Goal: Task Accomplishment & Management: Manage account settings

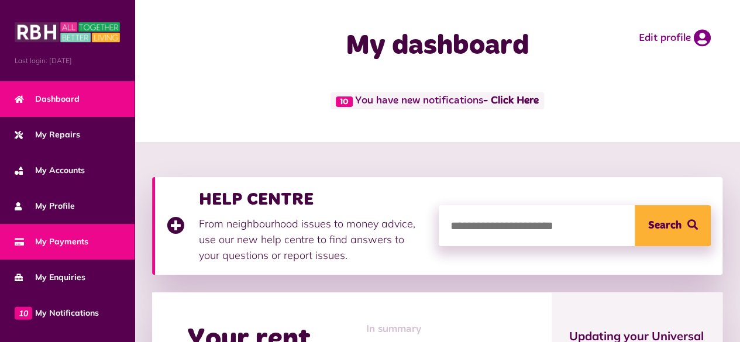
click at [35, 238] on span "My Payments" at bounding box center [52, 242] width 74 height 12
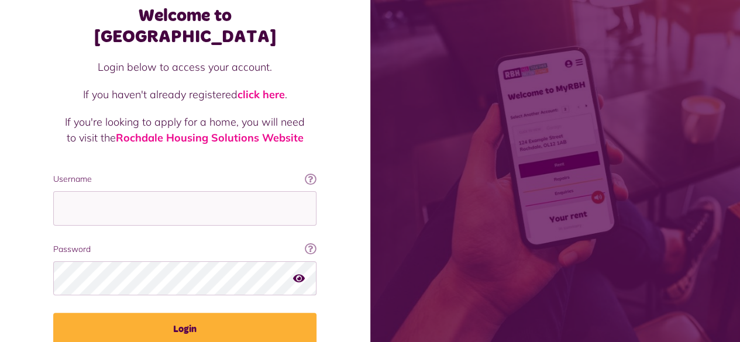
scroll to position [66, 0]
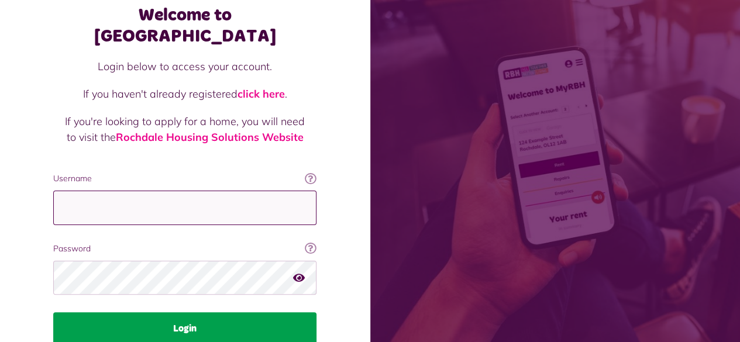
type input "**********"
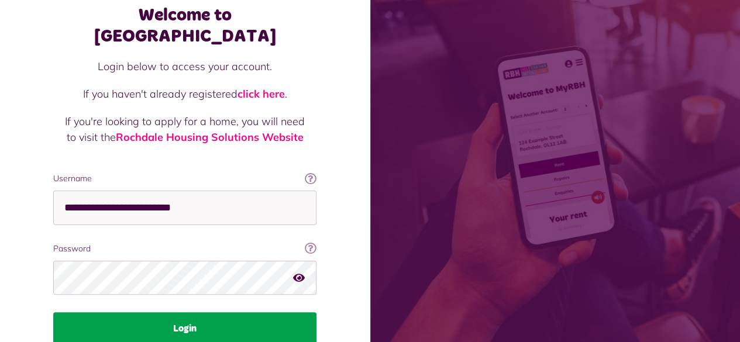
click at [168, 315] on button "Login" at bounding box center [184, 328] width 263 height 33
click at [174, 312] on button "Login" at bounding box center [184, 328] width 263 height 33
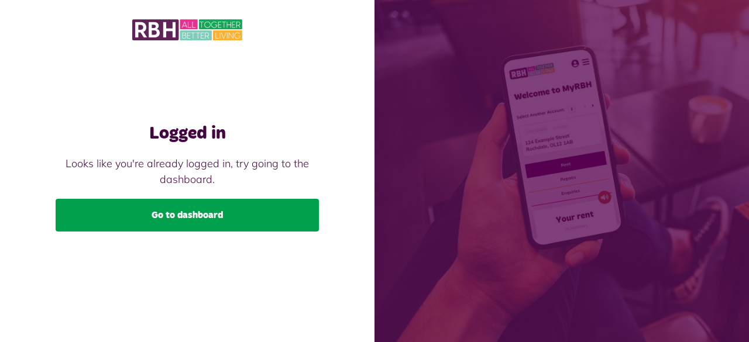
click at [245, 210] on link "Go to dashboard" at bounding box center [187, 215] width 263 height 33
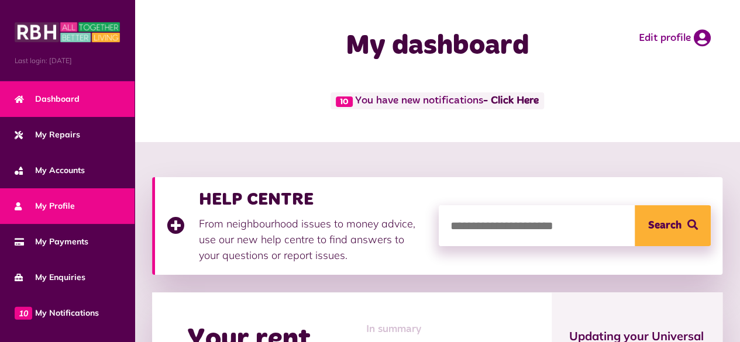
click at [77, 199] on link "My Profile" at bounding box center [67, 206] width 135 height 36
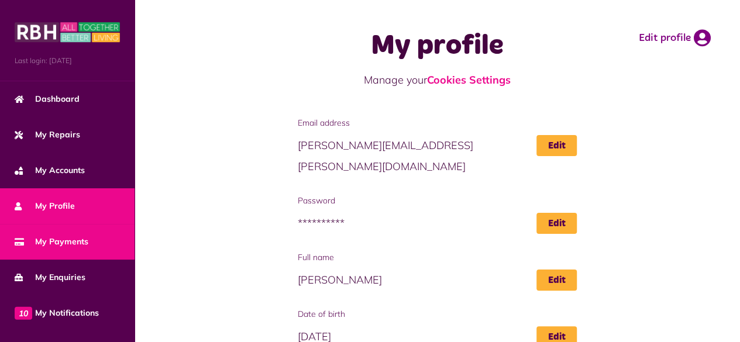
click at [53, 240] on span "My Payments" at bounding box center [52, 242] width 74 height 12
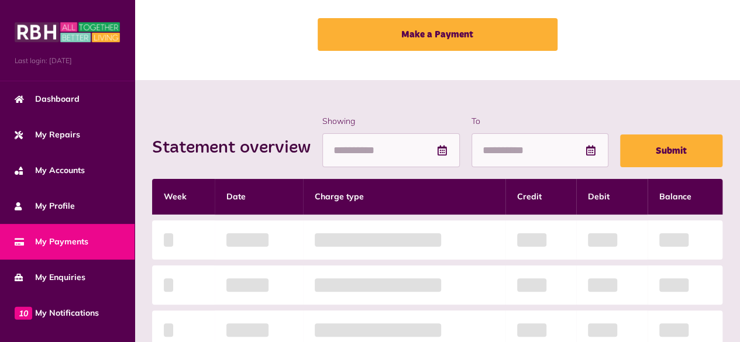
scroll to position [61, 0]
